Goal: Register for event/course

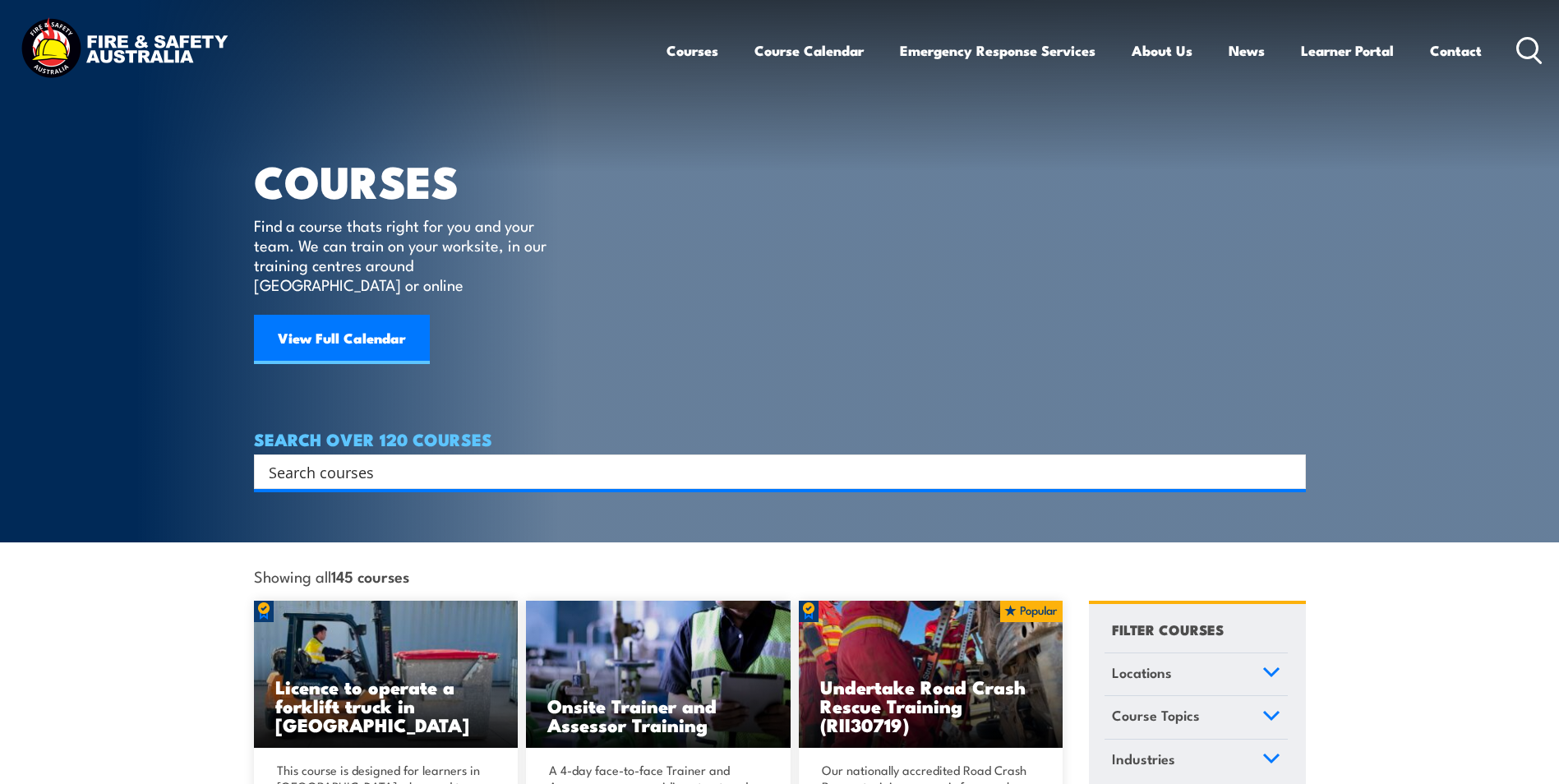
click at [1264, 668] on icon at bounding box center [1272, 672] width 15 height 7
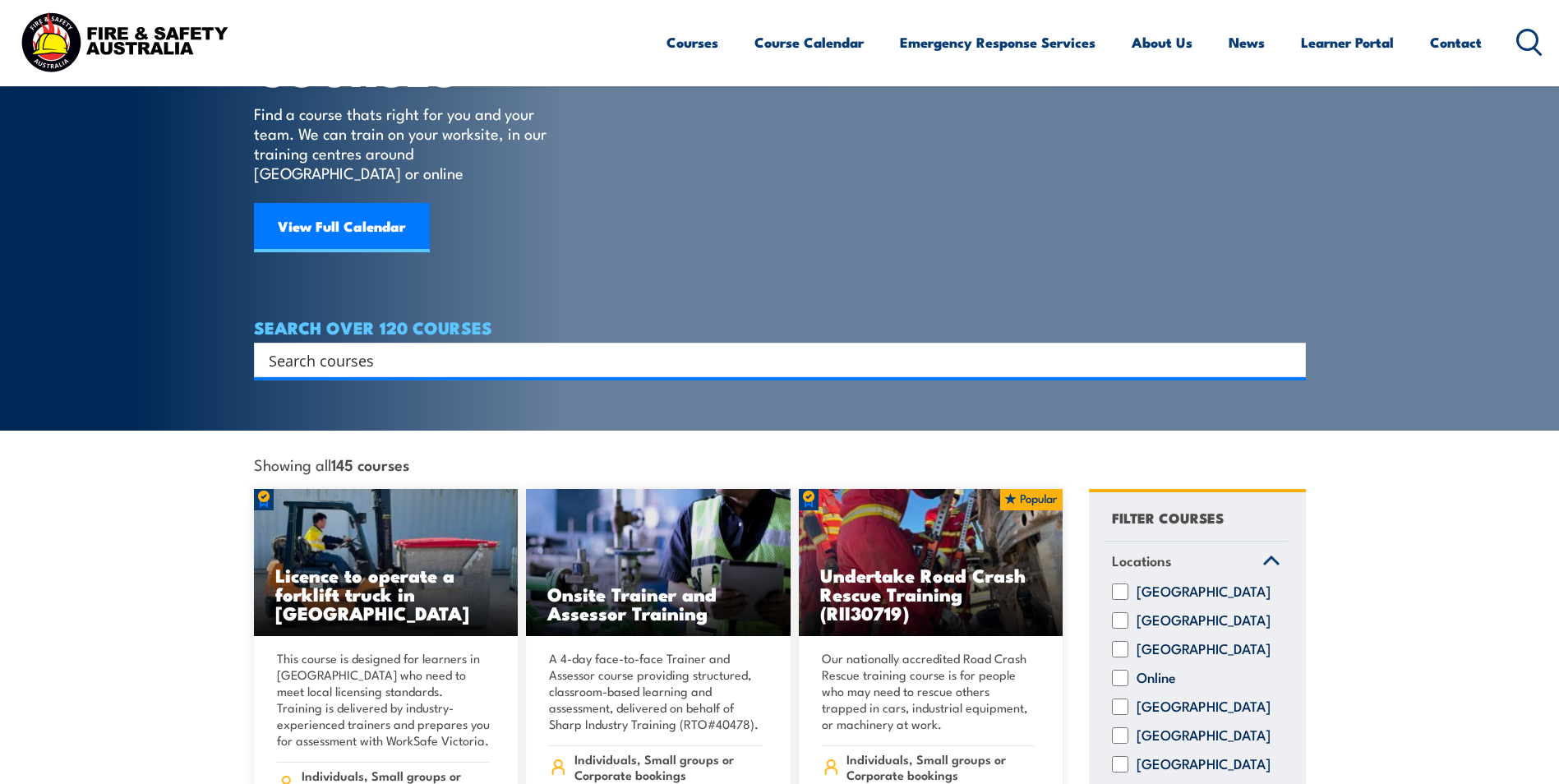
scroll to position [329, 0]
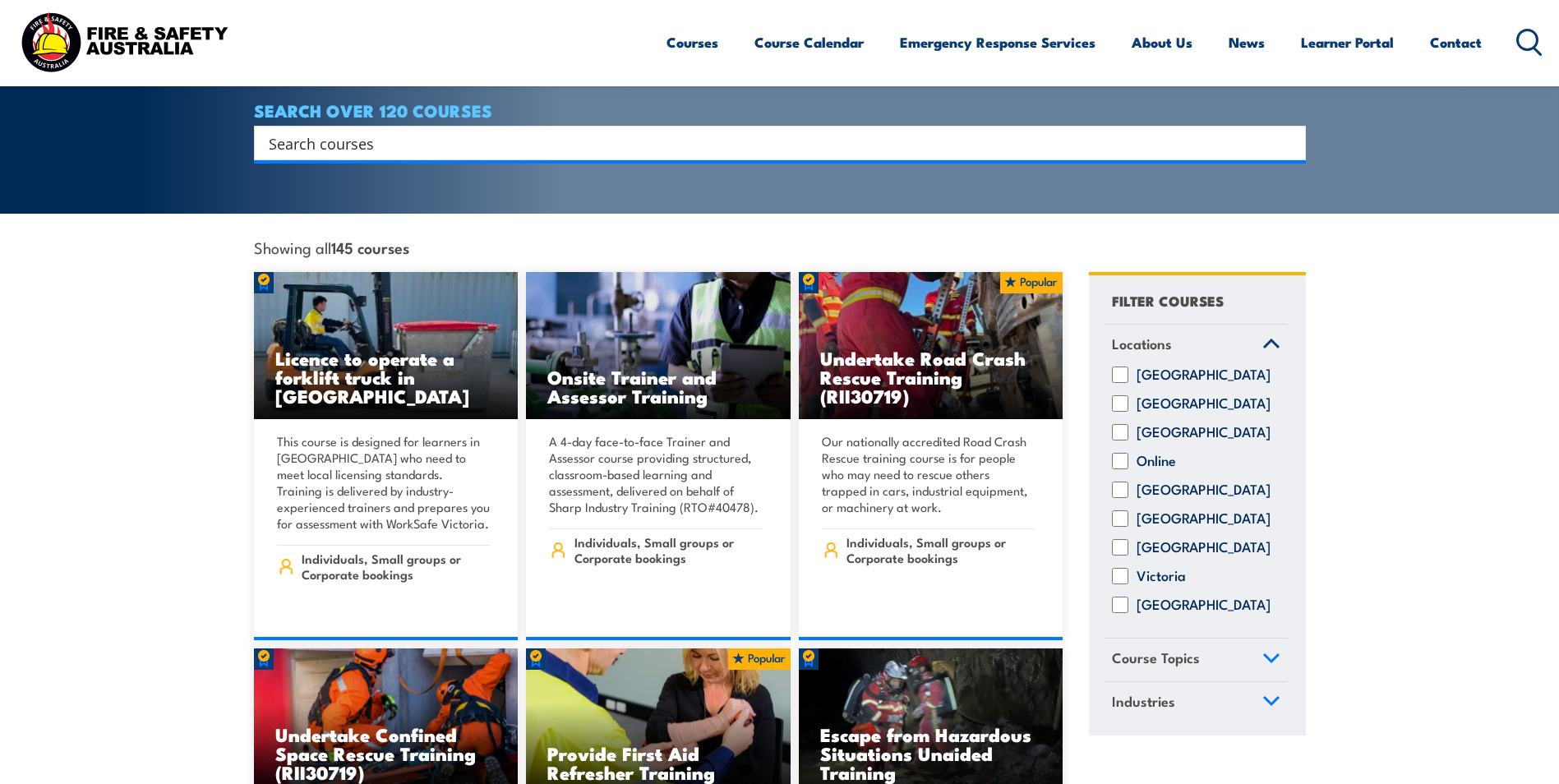
click at [1120, 482] on input "[GEOGRAPHIC_DATA]" at bounding box center [1121, 490] width 17 height 17
checkbox input "true"
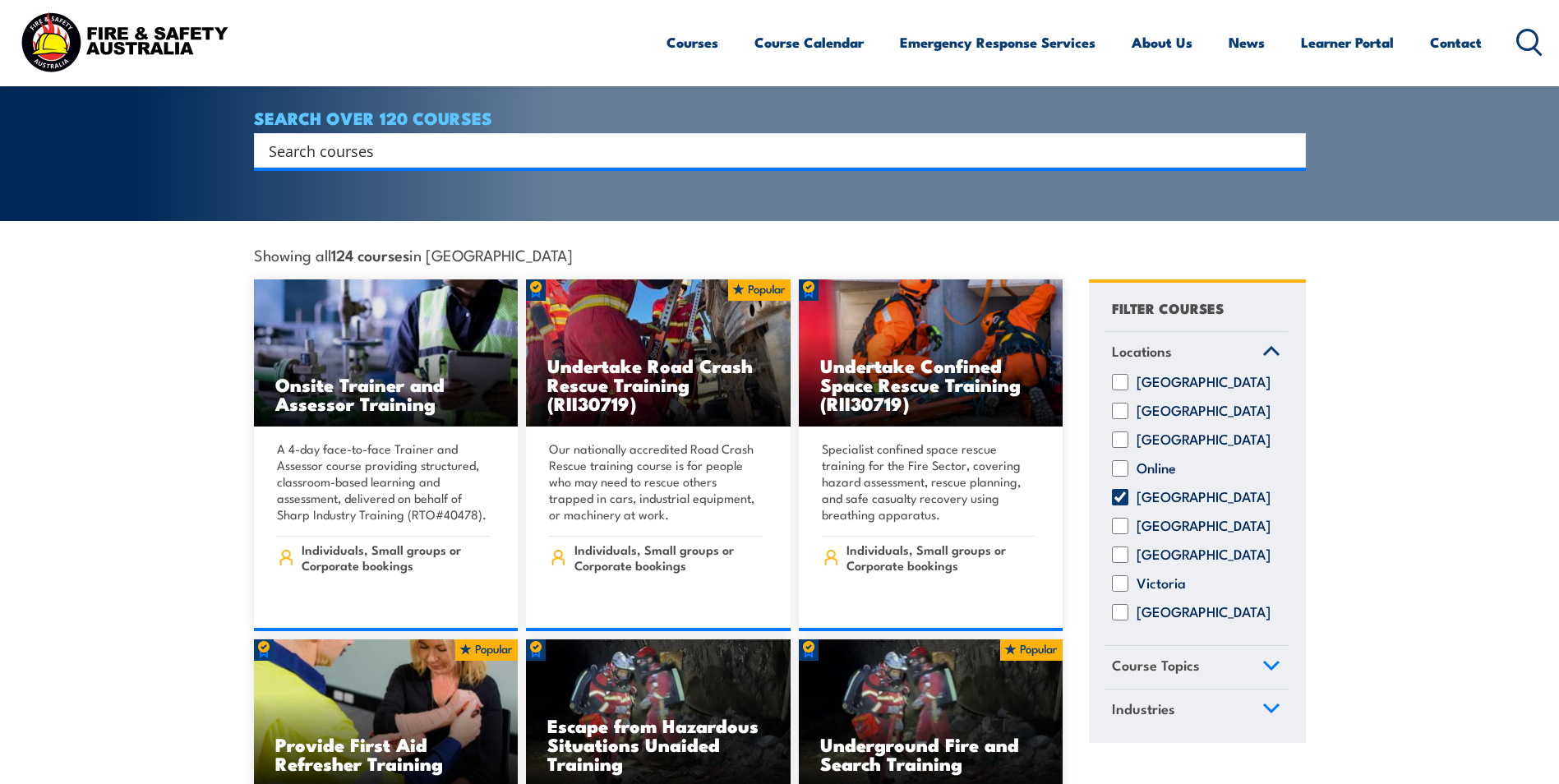
scroll to position [329, 0]
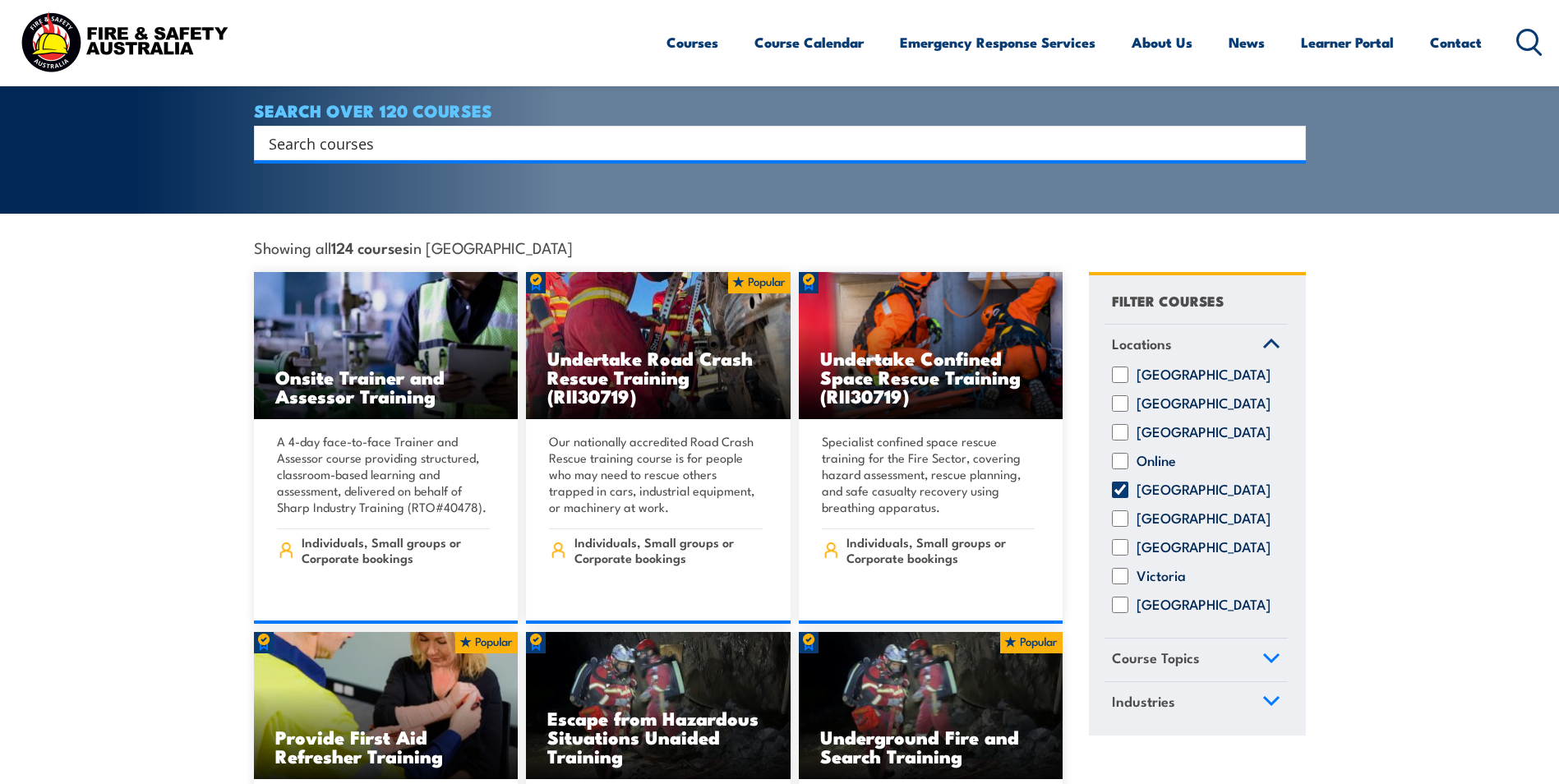
click at [1260, 651] on link "Course Topics" at bounding box center [1197, 660] width 184 height 43
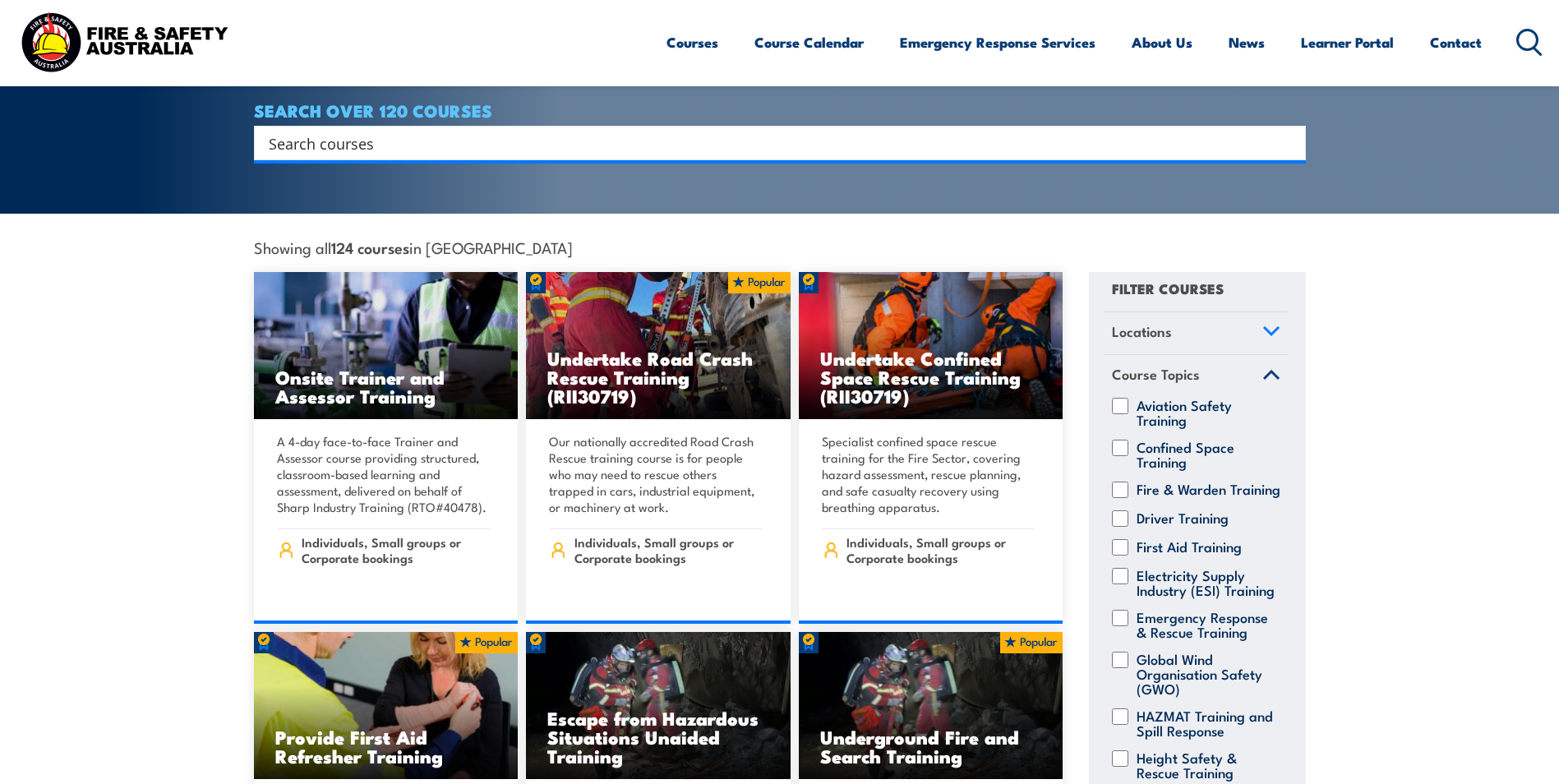
scroll to position [0, 0]
